Goal: Task Accomplishment & Management: Complete application form

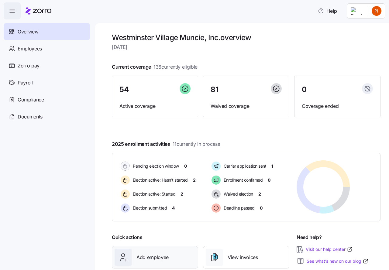
click at [146, 257] on span "Add employee" at bounding box center [152, 258] width 32 height 8
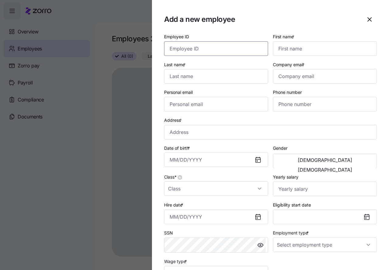
click at [177, 50] on input "Employee ID" at bounding box center [216, 48] width 104 height 15
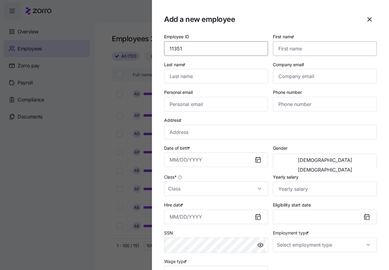
type input "11351"
click at [284, 51] on input "First name *" at bounding box center [325, 48] width 104 height 15
type input "Kira"
click at [184, 75] on input "Last name *" at bounding box center [216, 76] width 104 height 15
type input "Morris"
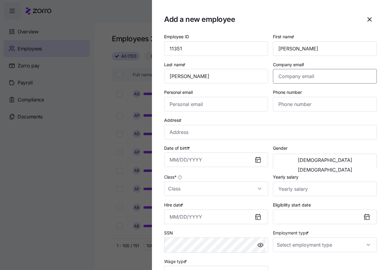
click at [281, 76] on input "Company email *" at bounding box center [325, 76] width 104 height 15
type input "kira.marie308@gmail.com"
click at [184, 105] on input "Personal email" at bounding box center [216, 104] width 104 height 15
type input "kira.marie308@gmail.com"
click at [278, 104] on input "Phone number" at bounding box center [325, 104] width 104 height 15
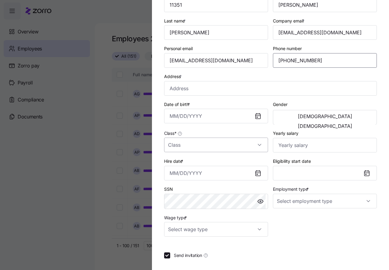
scroll to position [46, 0]
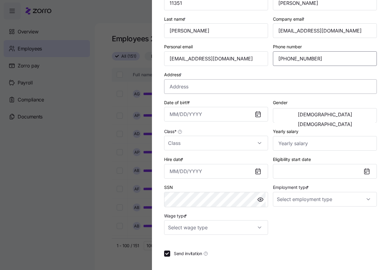
type input "(765) 228-6663"
click at [181, 88] on input "Address *" at bounding box center [270, 86] width 213 height 15
type input "2505 W 10th St, Muncie, IN 47302, USA"
click at [187, 115] on input "Date of birth *" at bounding box center [216, 114] width 104 height 15
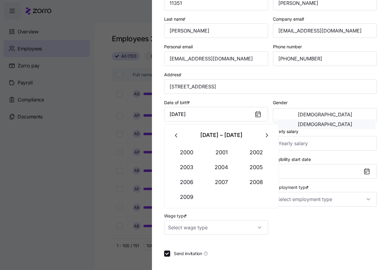
type input "December 6, 2000"
click at [349, 122] on span "Female" at bounding box center [325, 124] width 54 height 5
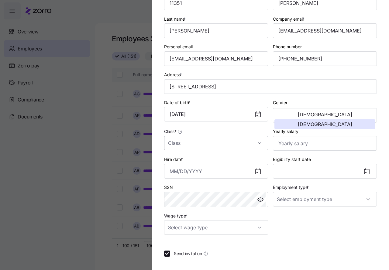
click at [198, 143] on input "Class *" at bounding box center [216, 143] width 104 height 15
click at [180, 162] on div "IN" at bounding box center [214, 161] width 97 height 13
type input "IN"
click at [281, 145] on input "Yearly salary" at bounding box center [325, 143] width 104 height 15
type input "$24,960"
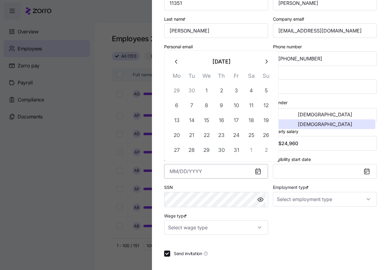
click at [189, 173] on input "Hire date *" at bounding box center [216, 171] width 104 height 15
type input "October 6, 2025"
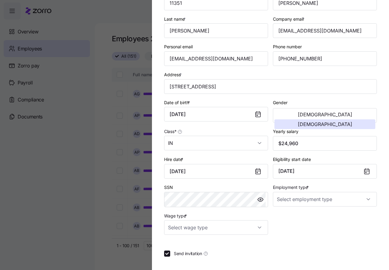
click at [281, 227] on div "Employee ID 11351 First name * Kira Last name * Morris Company email * kira.mar…" at bounding box center [270, 111] width 217 height 252
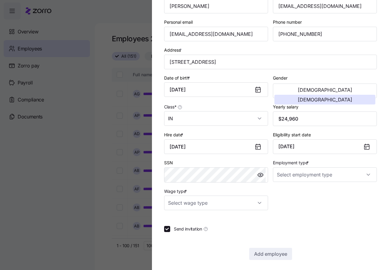
scroll to position [72, 0]
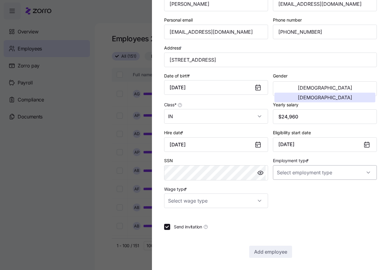
click at [290, 171] on input "Employment type *" at bounding box center [325, 172] width 104 height 15
click at [284, 190] on span "Full Time" at bounding box center [287, 191] width 18 height 7
type input "Full Time"
click at [255, 202] on input "Wage type *" at bounding box center [216, 200] width 104 height 15
click at [183, 233] on span "Hourly" at bounding box center [177, 232] width 13 height 7
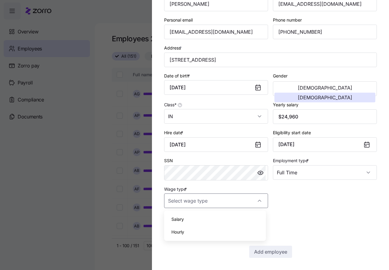
type input "Hourly"
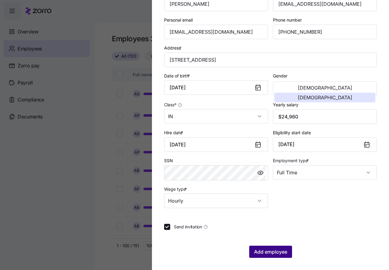
click at [261, 251] on span "Add employee" at bounding box center [270, 251] width 33 height 7
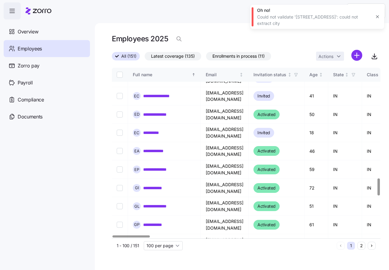
scroll to position [1116, 0]
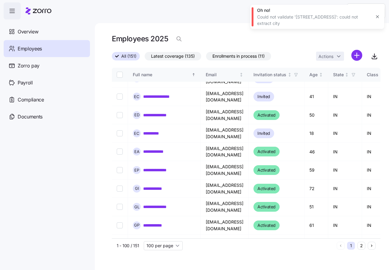
click at [309, 18] on div "Could not validate '2505 W 10th St, Muncie, IN 47302, USA': could not extract c…" at bounding box center [314, 20] width 114 height 12
click at [376, 17] on icon "button" at bounding box center [377, 16] width 5 height 5
click at [376, 10] on html "**********" at bounding box center [194, 133] width 389 height 266
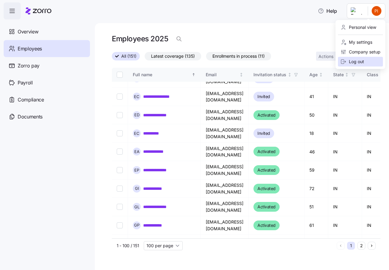
click at [355, 60] on div "Log out" at bounding box center [352, 61] width 24 height 7
